Goal: Complete application form

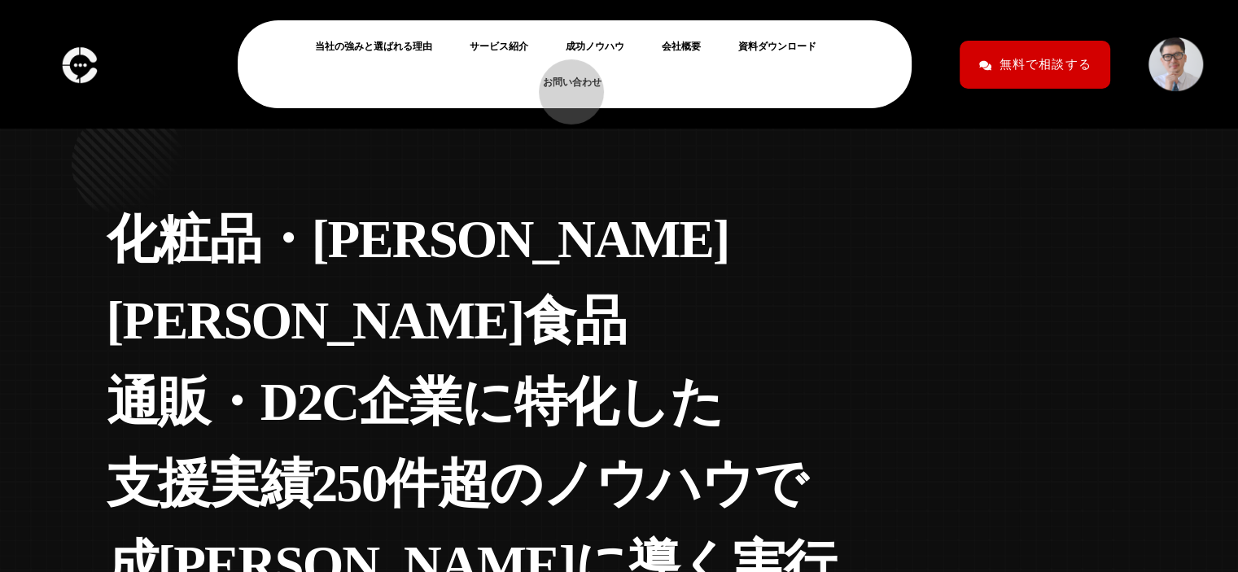
click at [563, 84] on link "お問い合わせ" at bounding box center [579, 82] width 72 height 20
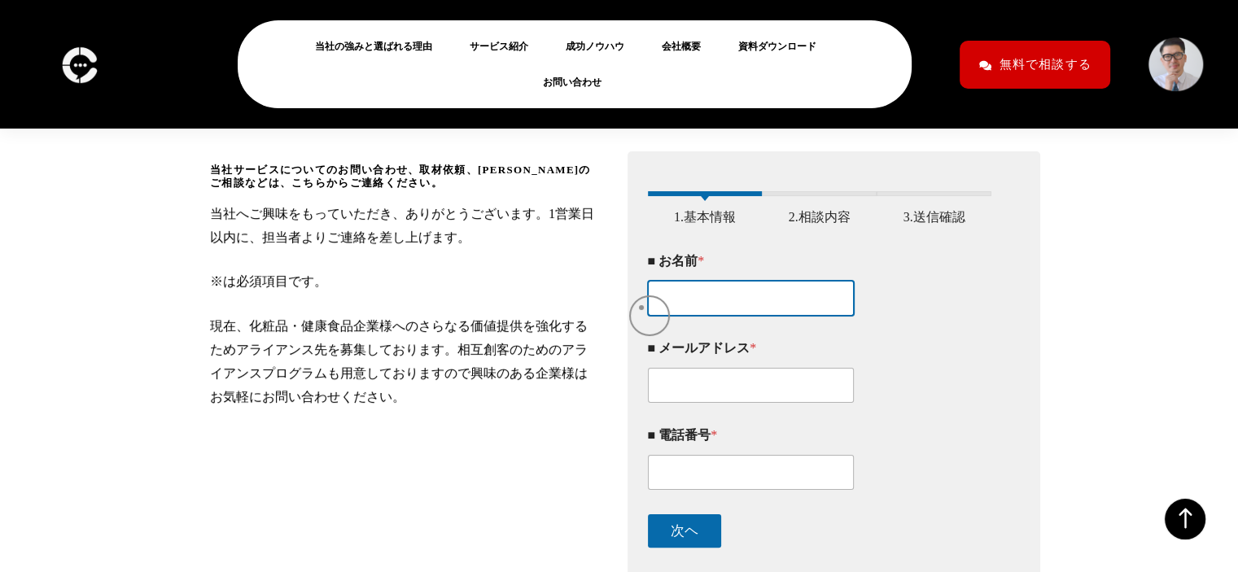
click at [660, 314] on input "■ お名前 *" at bounding box center [751, 298] width 207 height 35
paste input "三崎菜々"
type input "三崎菜々"
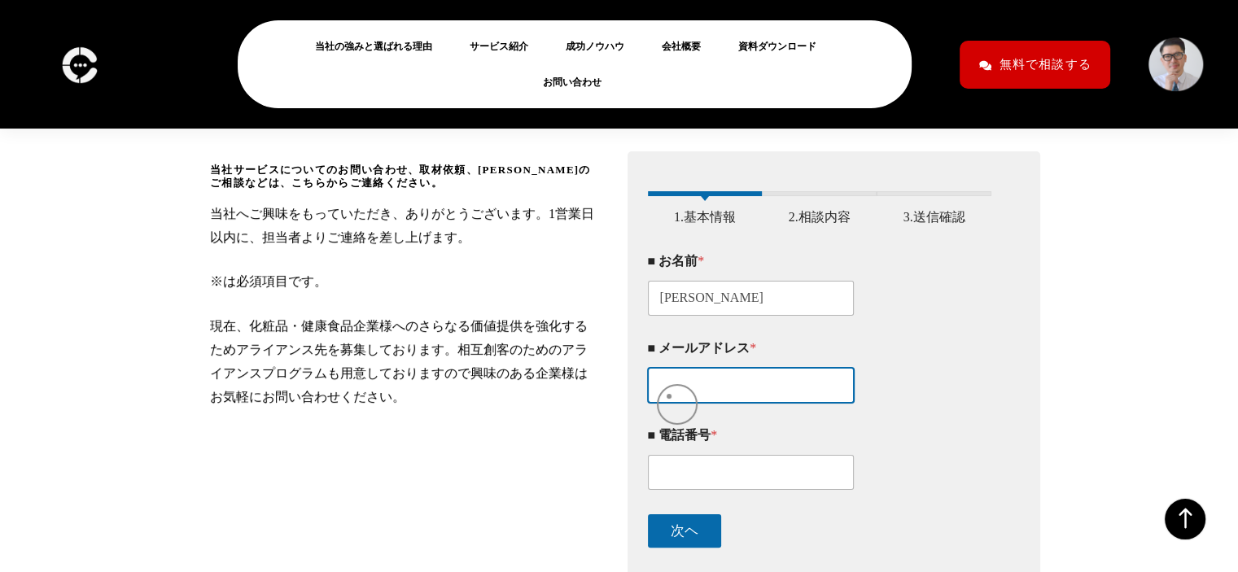
drag, startPoint x: 669, startPoint y: 397, endPoint x: 651, endPoint y: 571, distance: 175.2
click at [669, 397] on input "■ メールアドレス *" at bounding box center [751, 385] width 207 height 35
paste input "n-misaki@plust-llc.co.jp"
type input "n-misaki@plust-llc.co.jp"
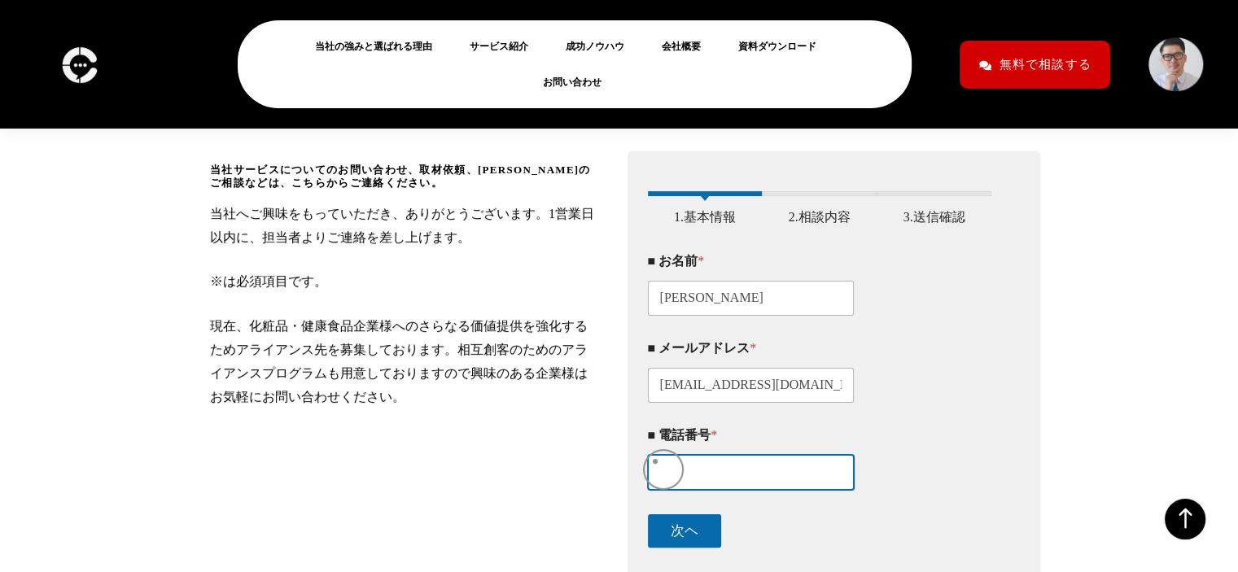
drag, startPoint x: 663, startPoint y: 476, endPoint x: 667, endPoint y: 484, distance: 9.8
click at [664, 477] on input "■ 電話番号 *" at bounding box center [751, 472] width 207 height 35
paste input "05037046267"
type input "05037046267"
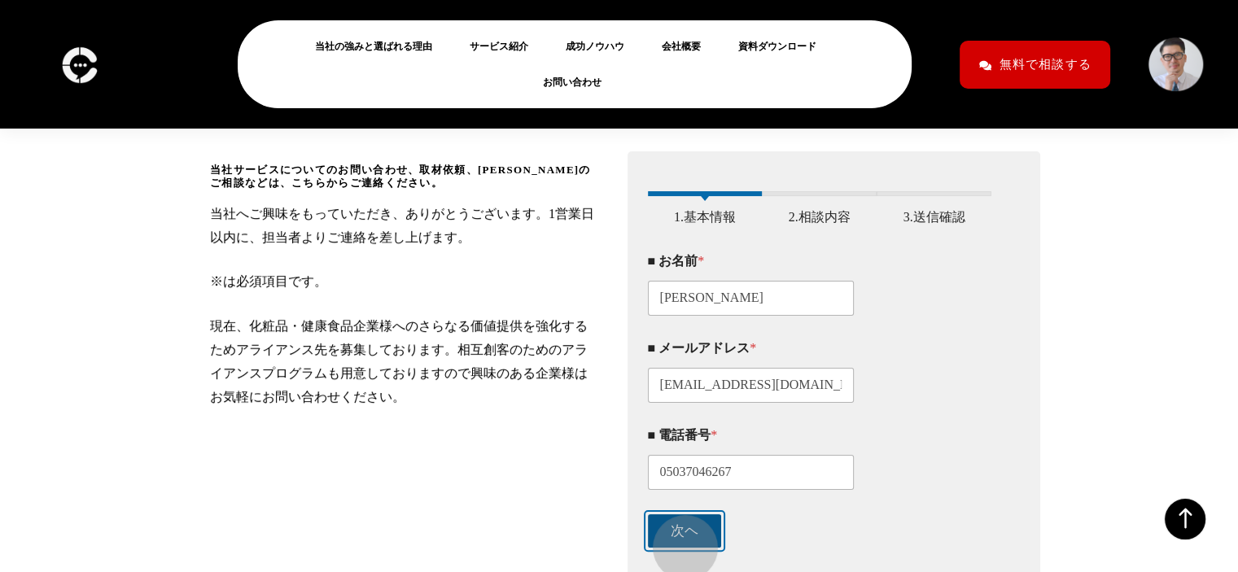
click at [677, 540] on button "次ヘ" at bounding box center [684, 531] width 73 height 33
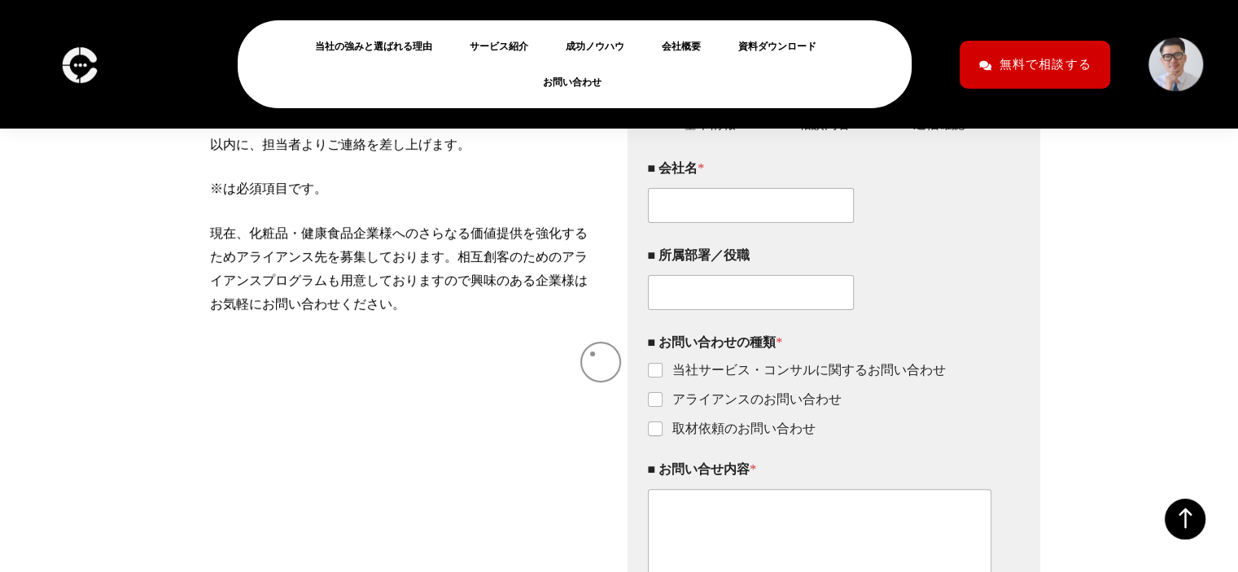
scroll to position [339, 0]
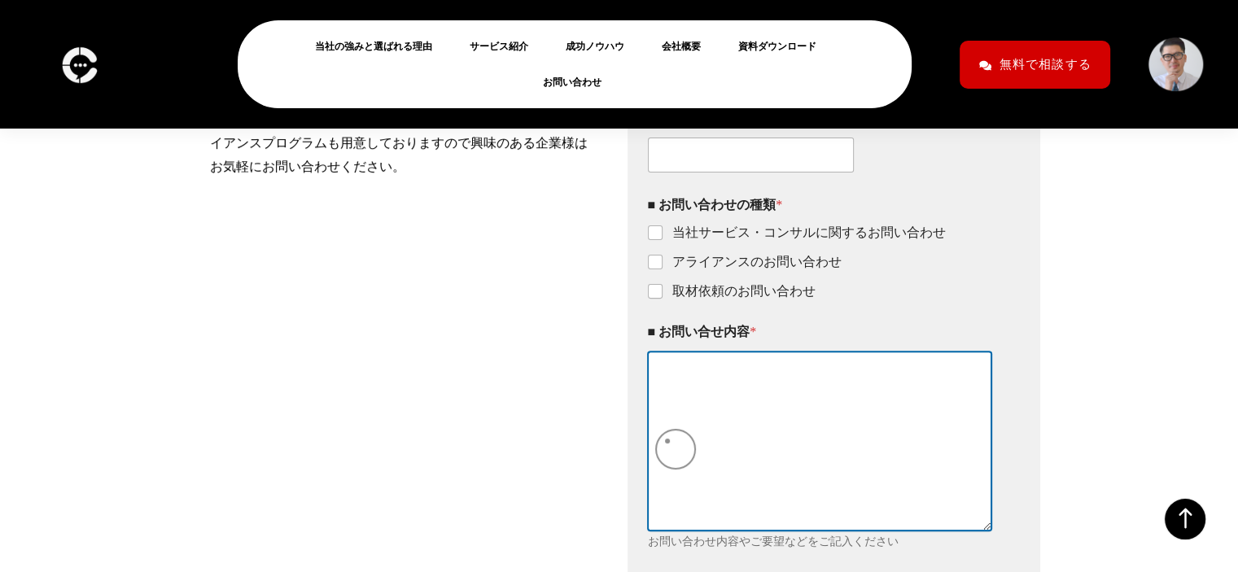
click at [678, 450] on textarea "■ お問い合せ内容 *" at bounding box center [820, 441] width 344 height 178
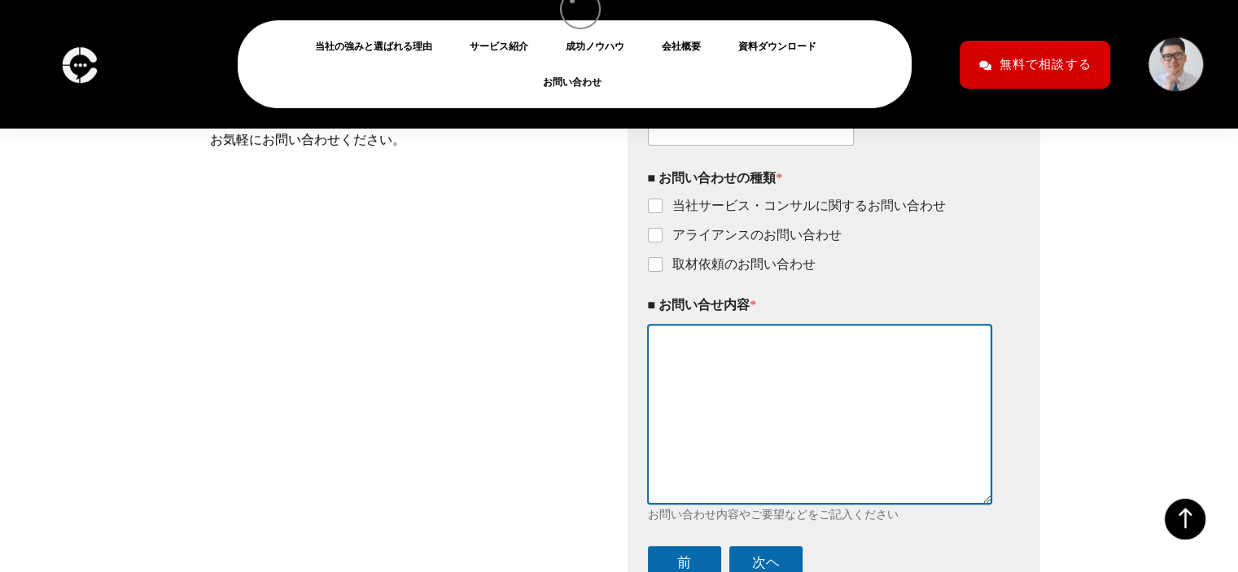
scroll to position [505, 0]
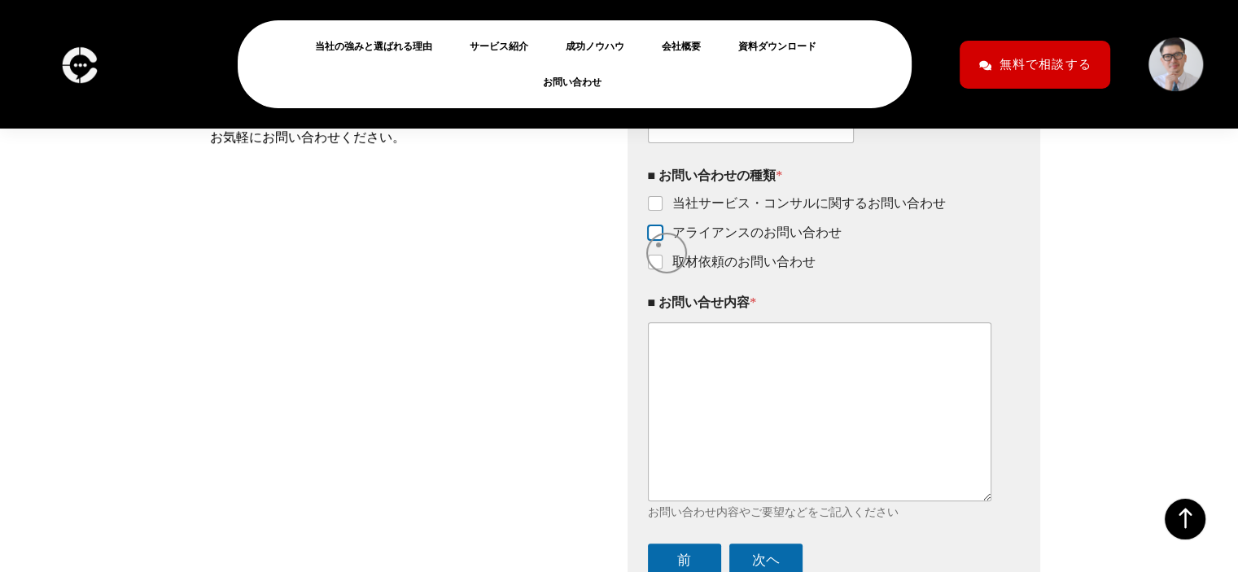
click at [659, 240] on input "アライアンスのお問い合わせ" at bounding box center [656, 233] width 13 height 13
checkbox input "true"
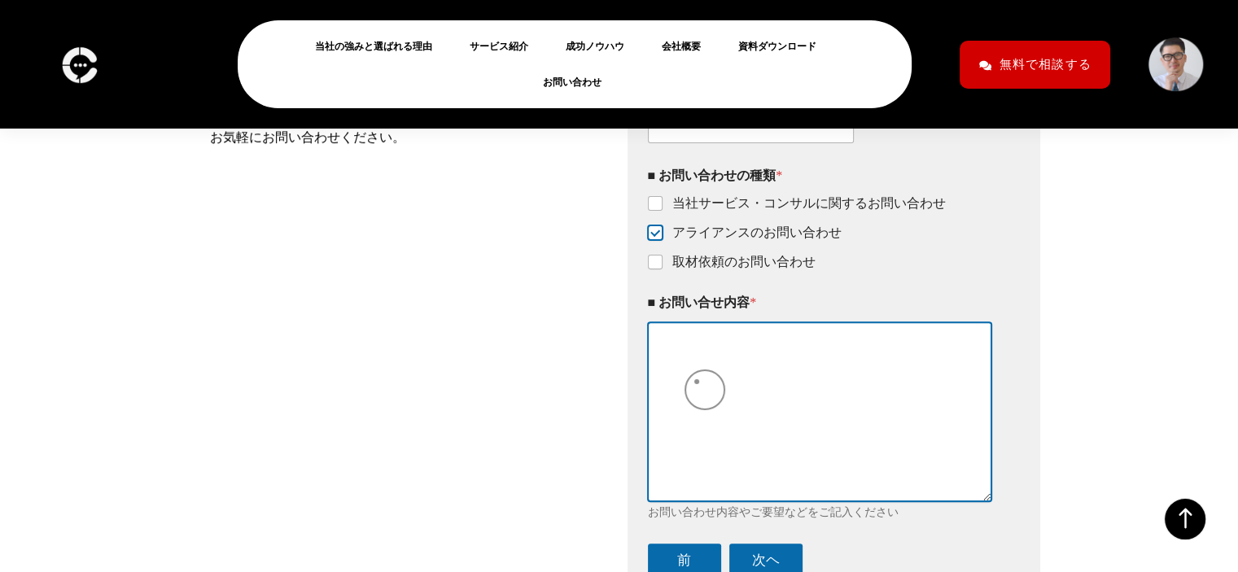
click at [697, 382] on textarea "■ お問い合せ内容 *" at bounding box center [820, 411] width 344 height 178
paste textarea "突然のご連絡にて失礼いたします。 PLUS T合同会社の三崎と申します。 この度、WEB制作やバナーやチラシなどのクリエイティブ制作において、パートナー企業と…"
type textarea "突然のご連絡にて失礼いたします。 PLUS T合同会社の三崎と申します。 この度、WEB制作やバナーやチラシなどのクリエイティブ制作において、パートナー企業と…"
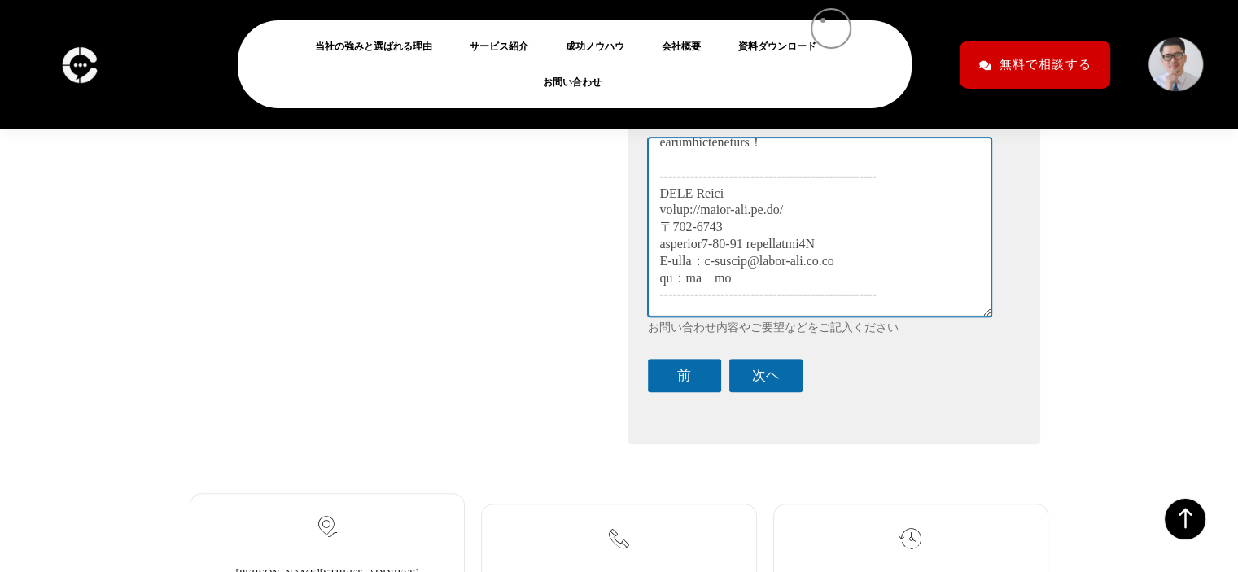
scroll to position [692, 0]
